Goal: Find contact information: Find contact information

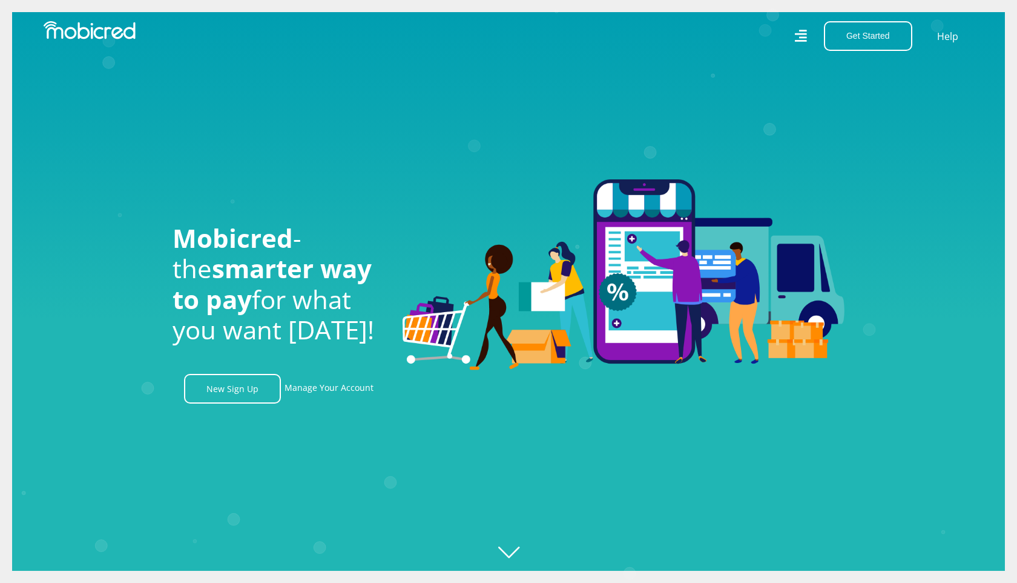
scroll to position [0, 690]
click at [317, 391] on link "Manage Your Account" at bounding box center [329, 389] width 89 height 30
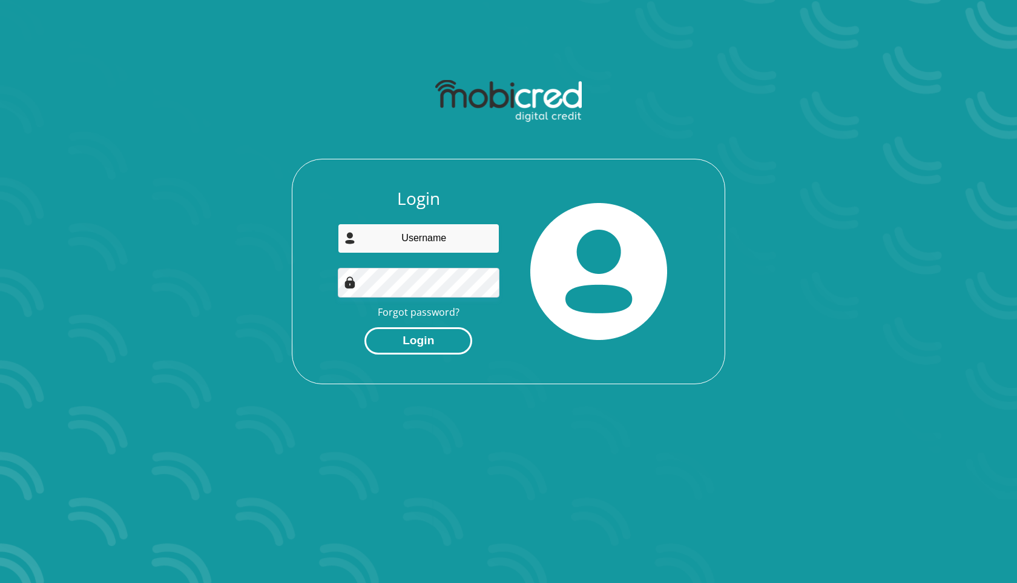
type input "[EMAIL_ADDRESS][DOMAIN_NAME]"
click at [428, 346] on button "Login" at bounding box center [419, 340] width 108 height 27
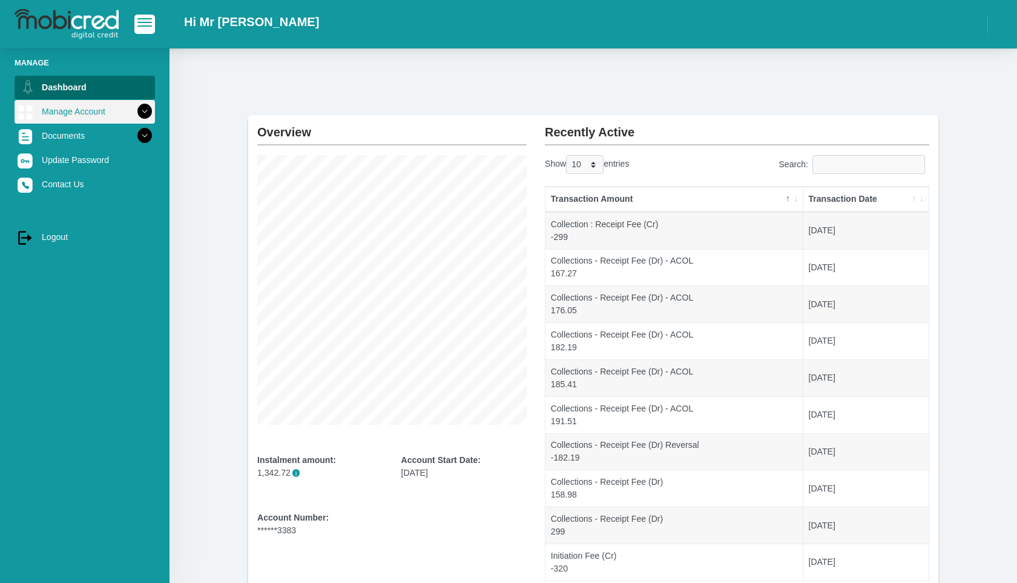
click at [80, 116] on link "Manage Account" at bounding box center [85, 111] width 141 height 23
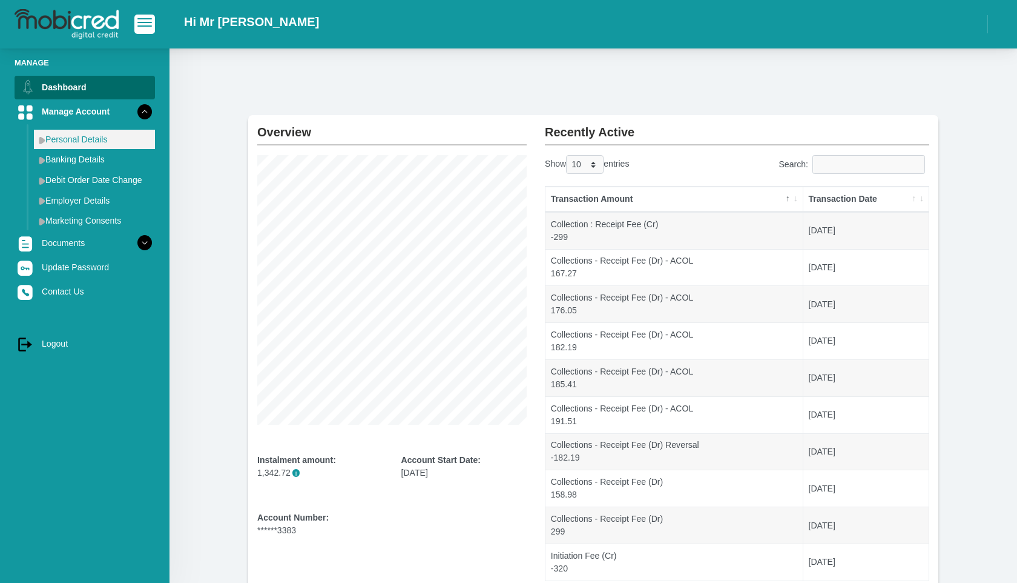
click at [85, 142] on link "Personal Details" at bounding box center [94, 139] width 121 height 19
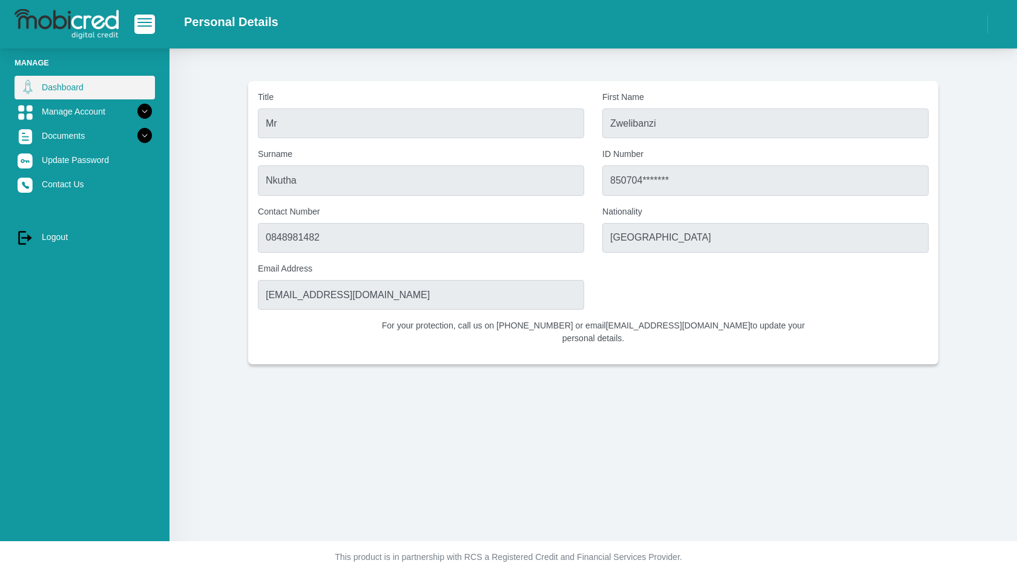
click at [57, 85] on link "Dashboard" at bounding box center [85, 87] width 141 height 23
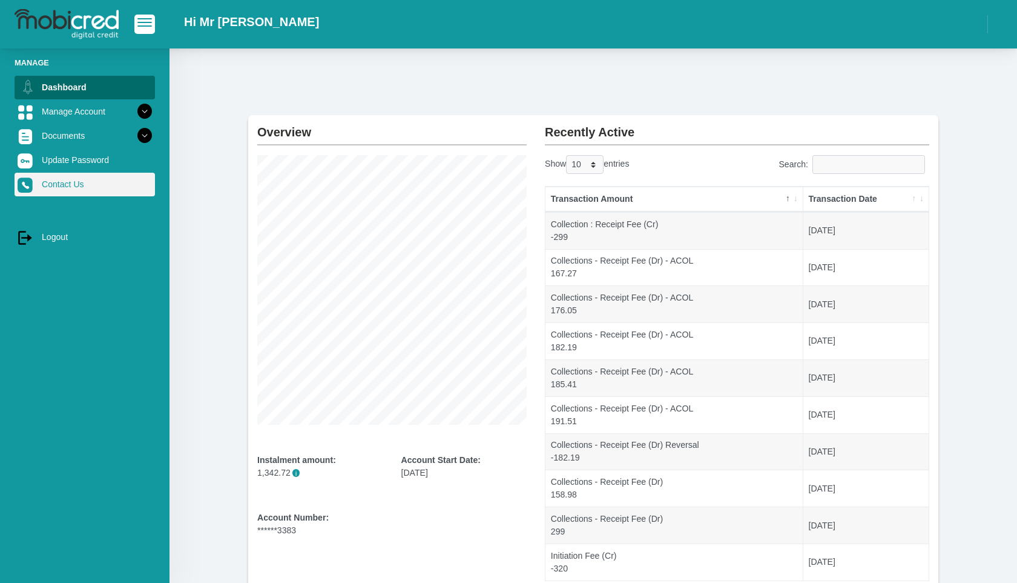
click at [78, 187] on link "Contact Us" at bounding box center [85, 184] width 141 height 23
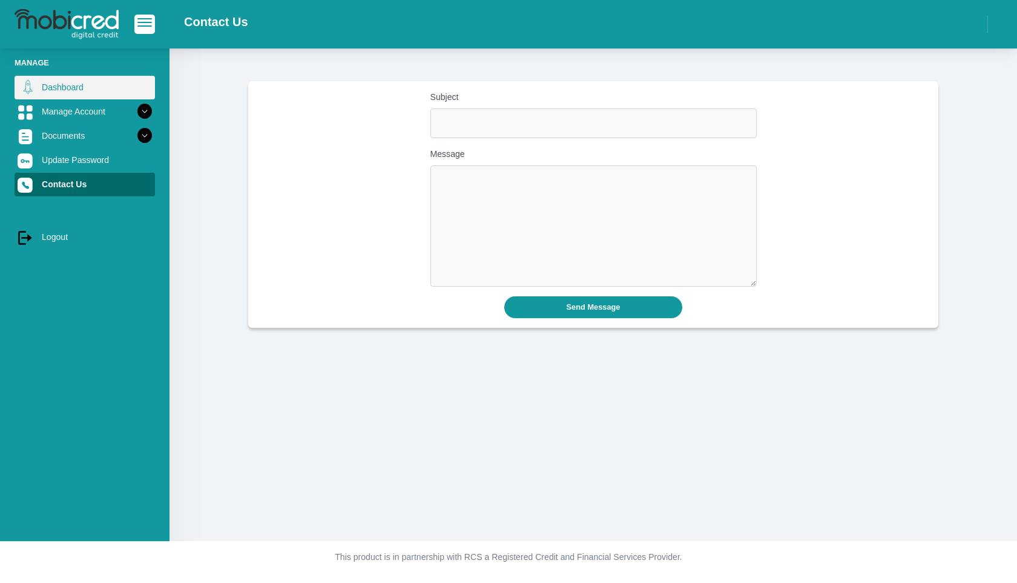
click at [59, 84] on link "Dashboard" at bounding box center [85, 87] width 141 height 23
click at [219, 24] on h2 "Contact Us" at bounding box center [216, 22] width 64 height 15
click at [227, 25] on h2 "Contact Us" at bounding box center [216, 22] width 64 height 15
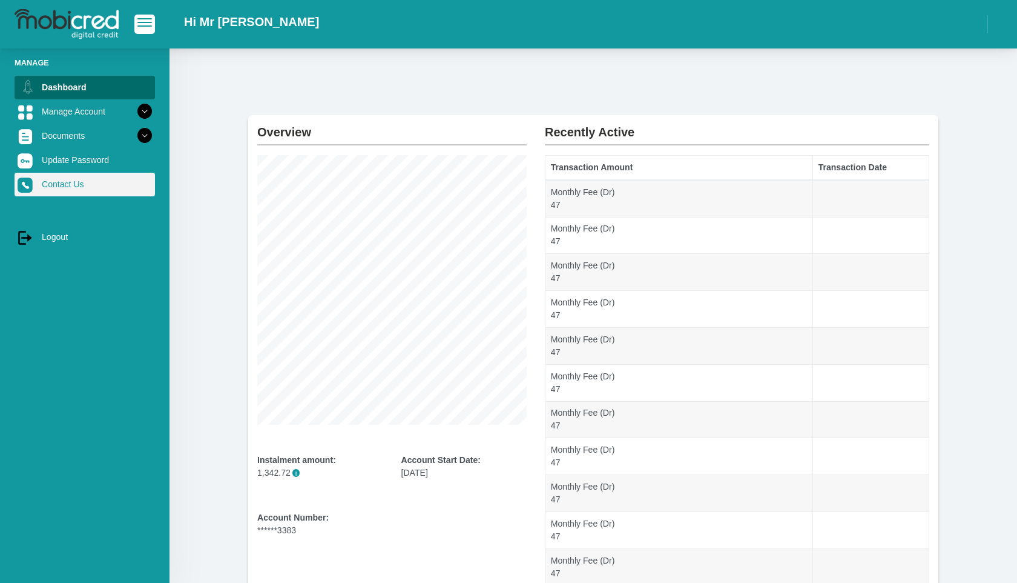
click at [78, 175] on link "Contact Us" at bounding box center [85, 184] width 141 height 23
